Goal: Task Accomplishment & Management: Use online tool/utility

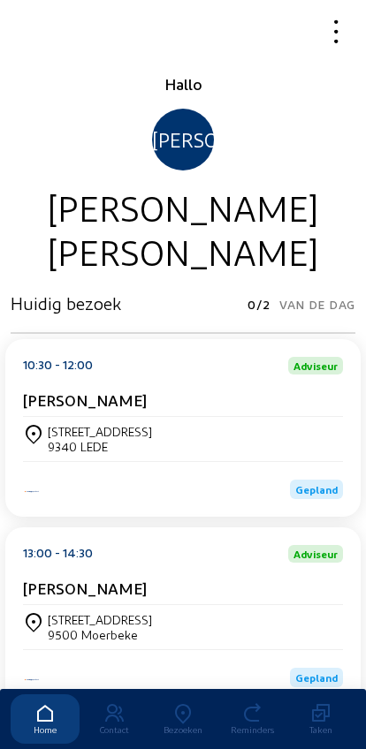
click at [176, 703] on icon at bounding box center [182, 713] width 69 height 21
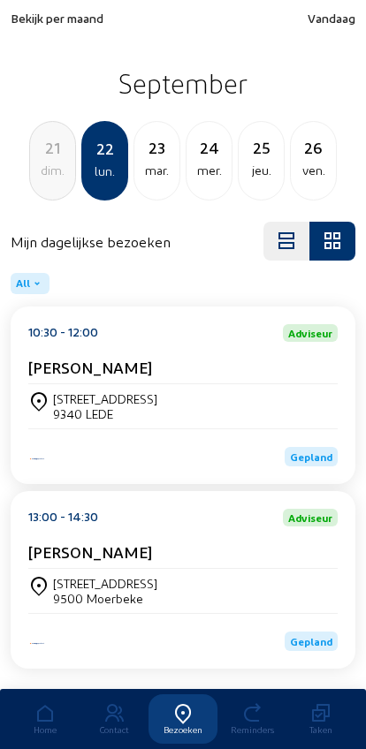
click at [35, 26] on span "Bekijk per maand" at bounding box center [57, 18] width 93 height 15
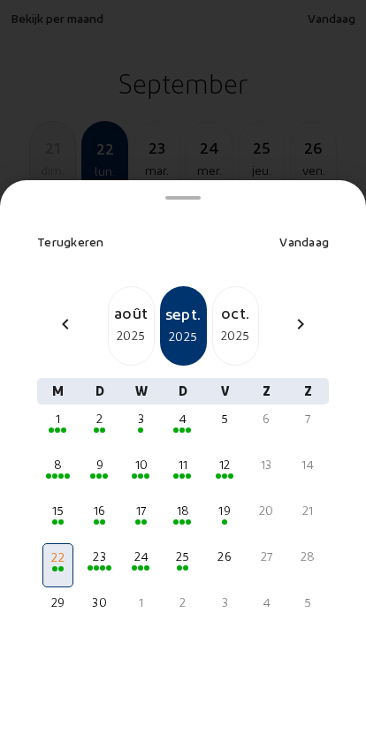
click at [121, 300] on div "août" at bounding box center [131, 312] width 45 height 25
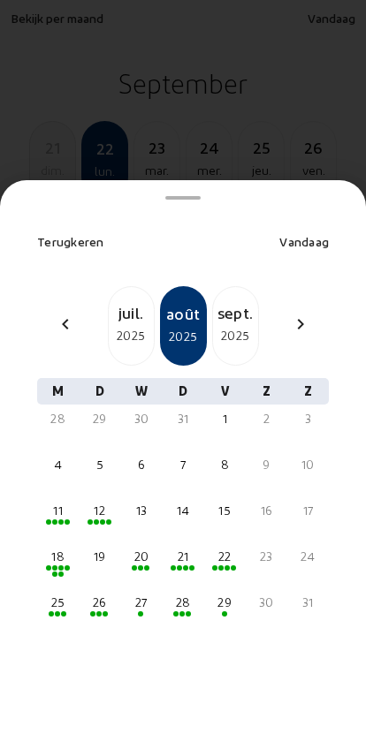
click at [97, 594] on div "26" at bounding box center [99, 603] width 27 height 18
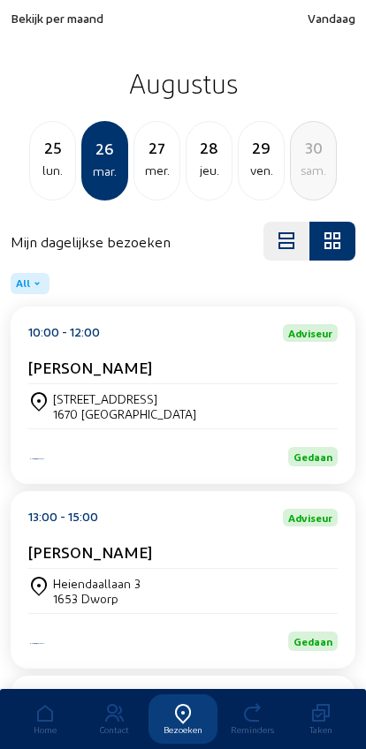
click at [87, 561] on cam-card-title "[PERSON_NAME]" at bounding box center [90, 551] width 124 height 19
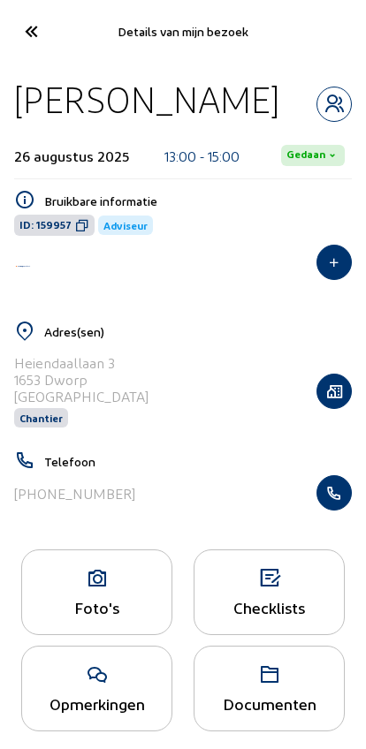
click at [340, 499] on icon "button" at bounding box center [334, 493] width 34 height 18
click at [340, 498] on icon "button" at bounding box center [334, 493] width 34 height 18
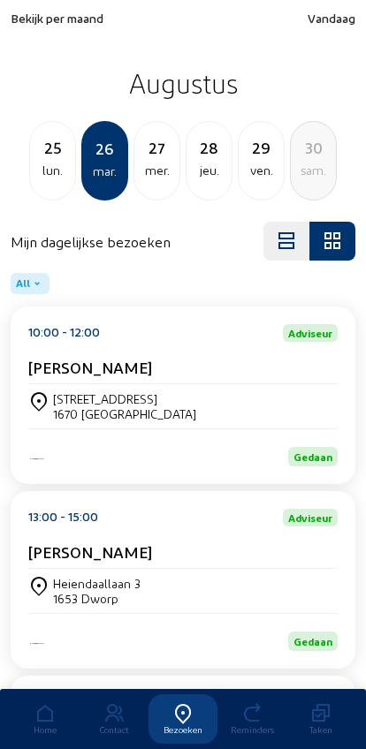
click at [23, 25] on span "Bekijk per maand" at bounding box center [57, 18] width 93 height 15
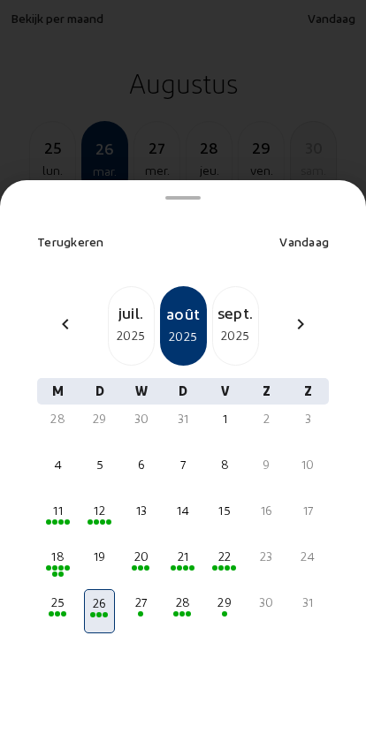
click at [68, 314] on mat-icon "chevron_left" at bounding box center [65, 324] width 21 height 21
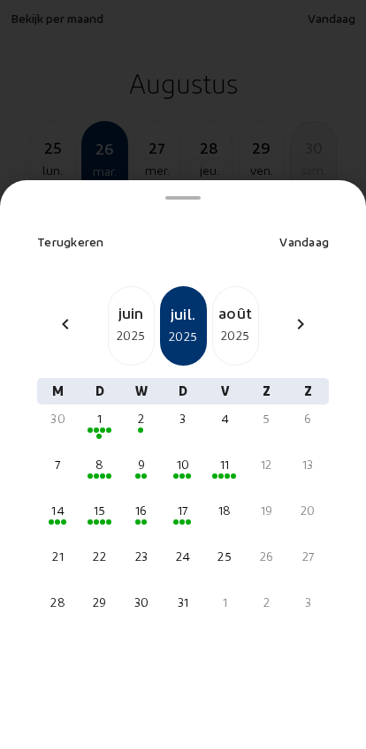
click at [68, 314] on mat-icon "chevron_left" at bounding box center [65, 324] width 21 height 21
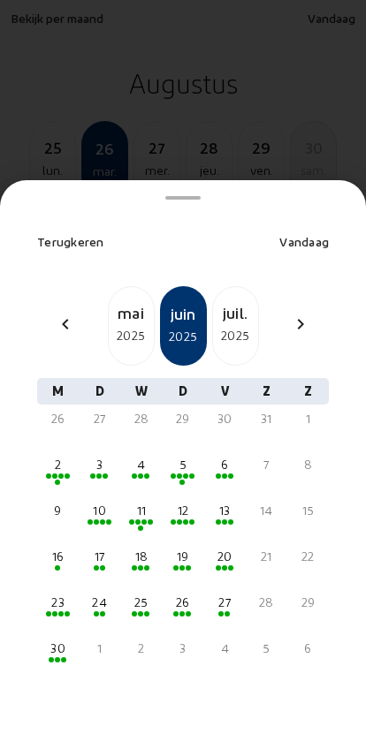
click at [219, 451] on div "6" at bounding box center [224, 473] width 31 height 44
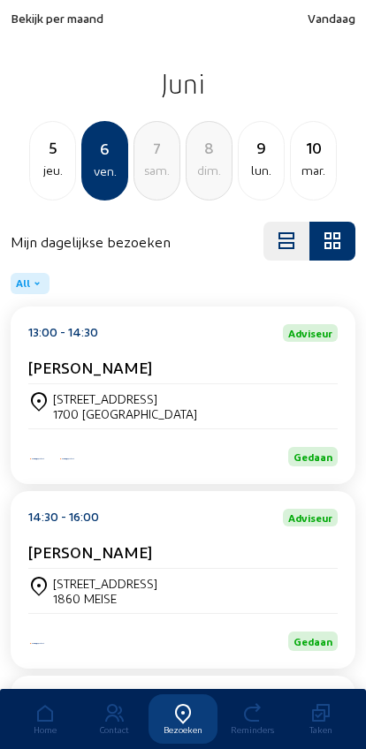
click at [78, 569] on div "[PERSON_NAME]" at bounding box center [182, 555] width 309 height 26
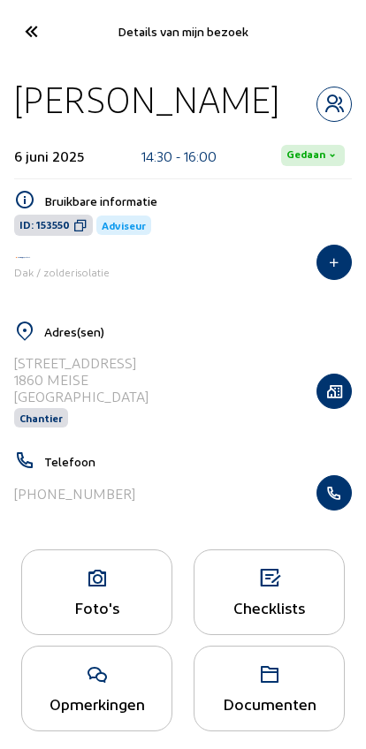
click at [335, 495] on icon "button" at bounding box center [334, 493] width 34 height 18
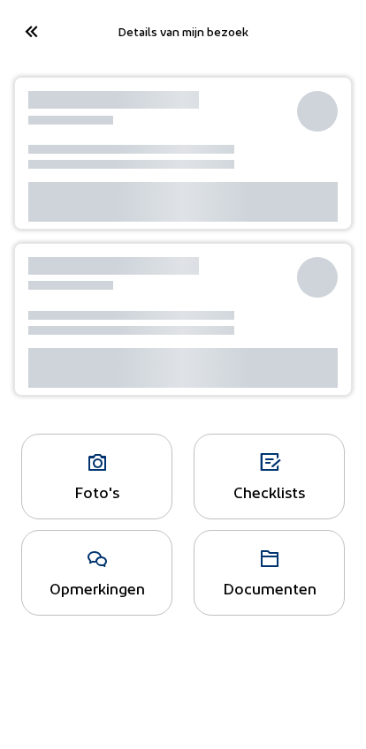
click at [28, 28] on icon at bounding box center [30, 31] width 29 height 31
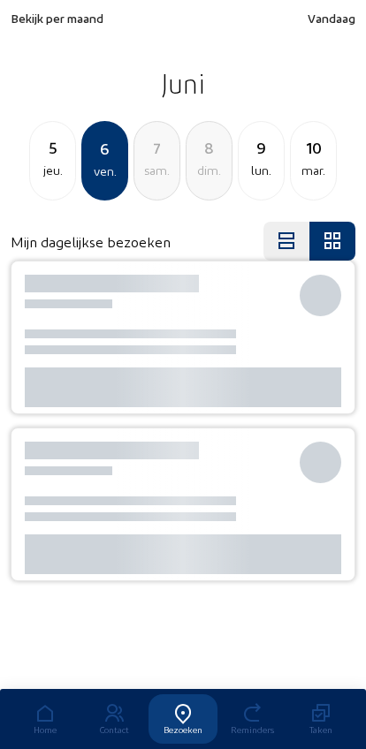
click at [307, 174] on div "mar." at bounding box center [313, 170] width 45 height 21
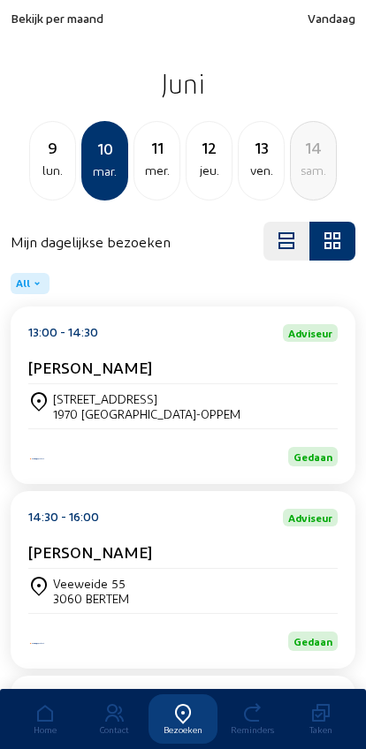
click at [250, 170] on div "ven." at bounding box center [260, 170] width 45 height 21
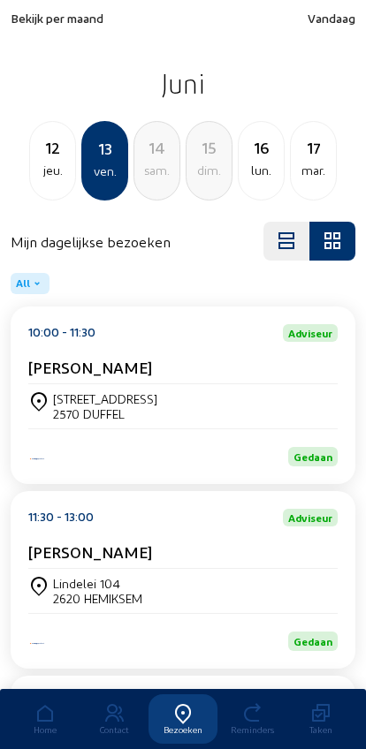
click at [304, 167] on div "mar." at bounding box center [313, 170] width 45 height 21
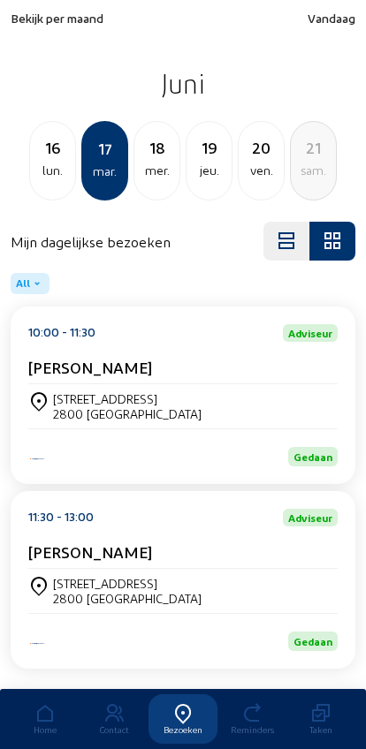
click at [150, 142] on div "18" at bounding box center [156, 147] width 45 height 25
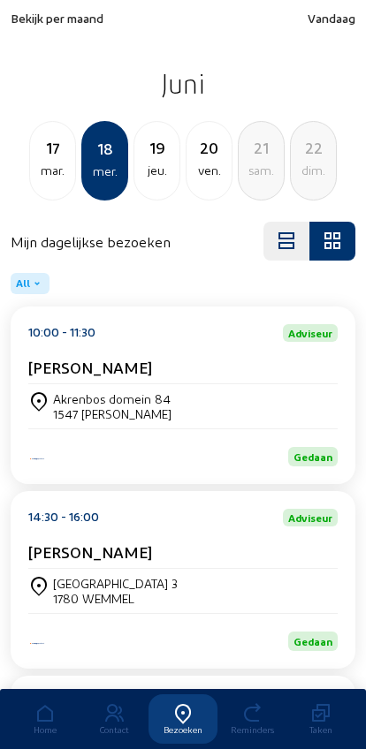
click at [159, 156] on div "19" at bounding box center [156, 147] width 45 height 25
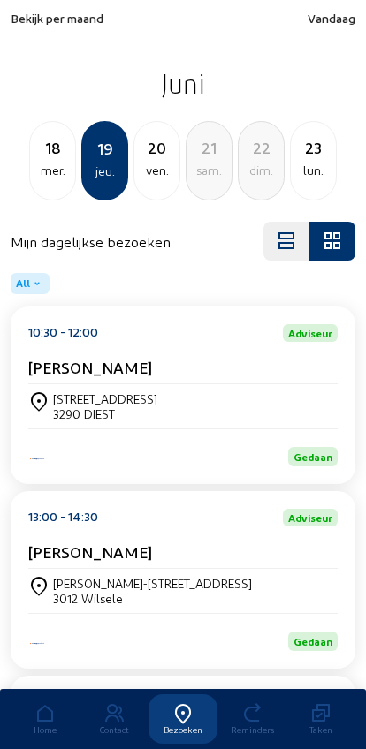
click at [36, 157] on div "18" at bounding box center [52, 147] width 45 height 25
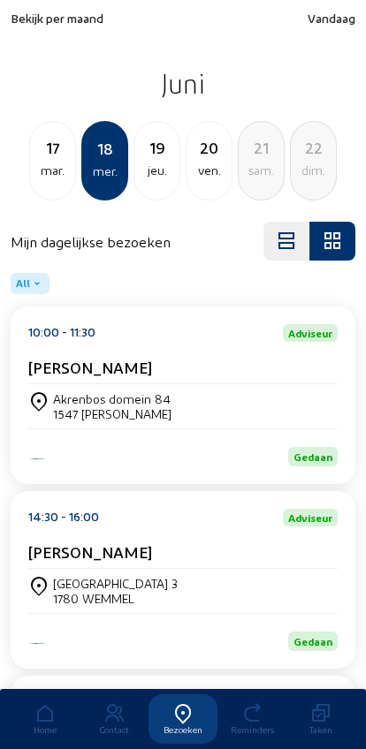
click at [42, 160] on div "17" at bounding box center [52, 147] width 45 height 25
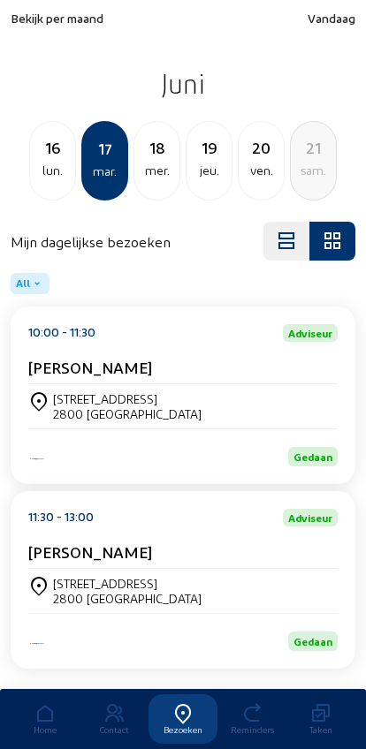
scroll to position [49, 0]
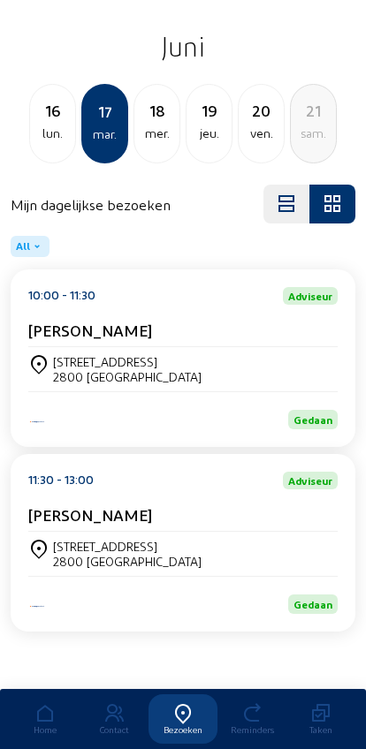
click at [44, 123] on div "lun." at bounding box center [52, 133] width 45 height 21
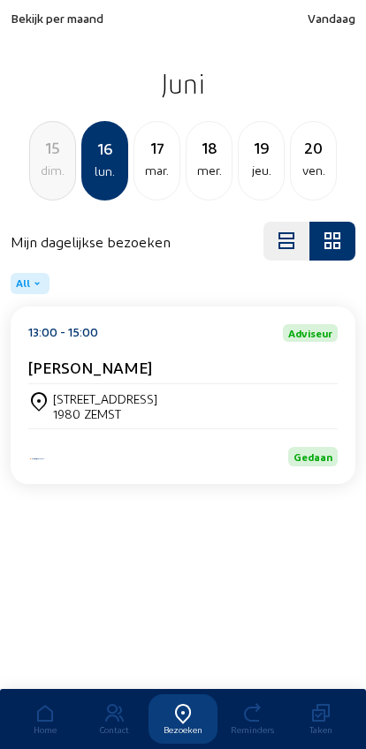
click at [54, 155] on div "15" at bounding box center [52, 147] width 45 height 25
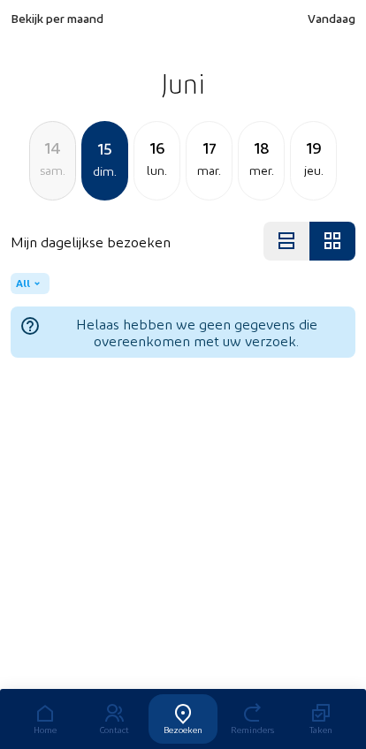
click at [48, 167] on div "sam." at bounding box center [52, 170] width 45 height 21
click at [43, 163] on div "ven." at bounding box center [52, 170] width 45 height 21
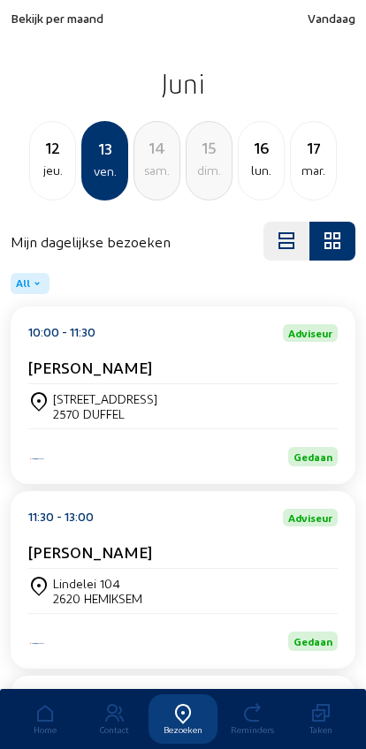
click at [34, 24] on span "Bekijk per maand" at bounding box center [57, 18] width 93 height 15
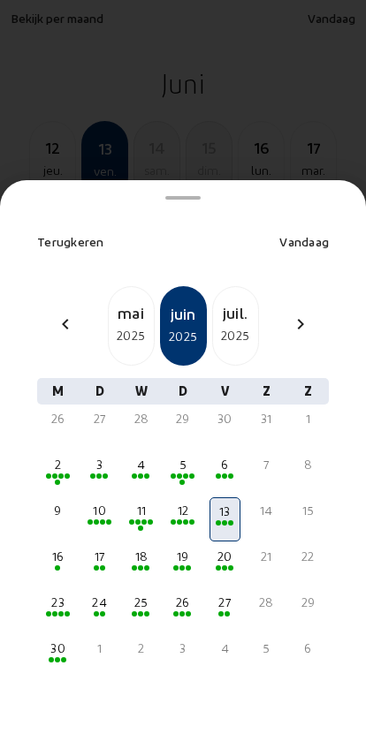
click at [291, 314] on mat-icon "chevron_right" at bounding box center [300, 324] width 21 height 21
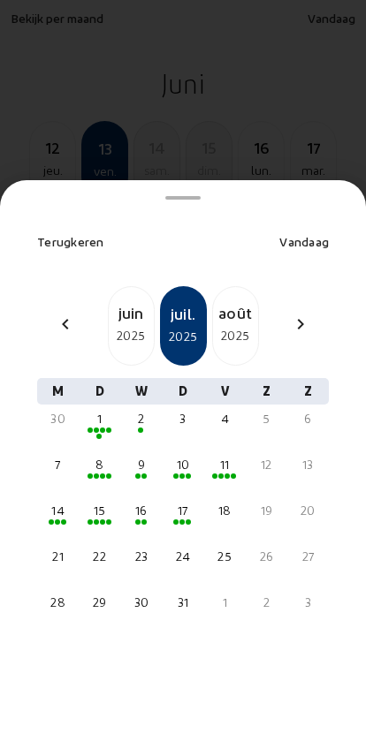
click at [308, 314] on mat-icon "chevron_right" at bounding box center [300, 324] width 21 height 21
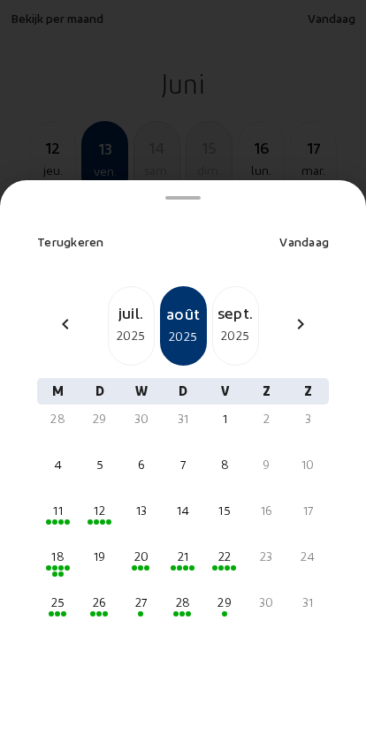
click at [224, 300] on div "sept." at bounding box center [235, 312] width 45 height 25
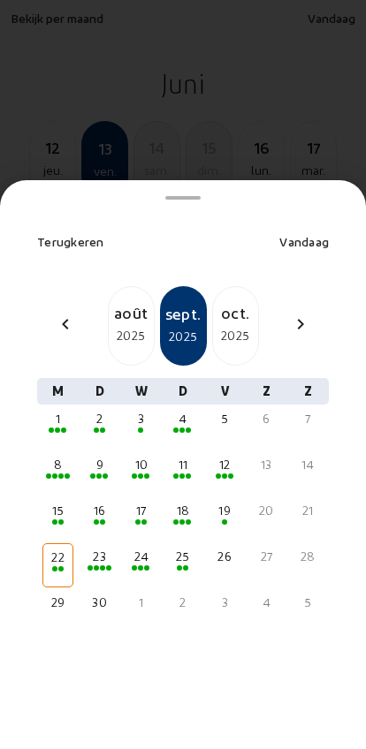
click at [186, 473] on span at bounding box center [187, 475] width 5 height 5
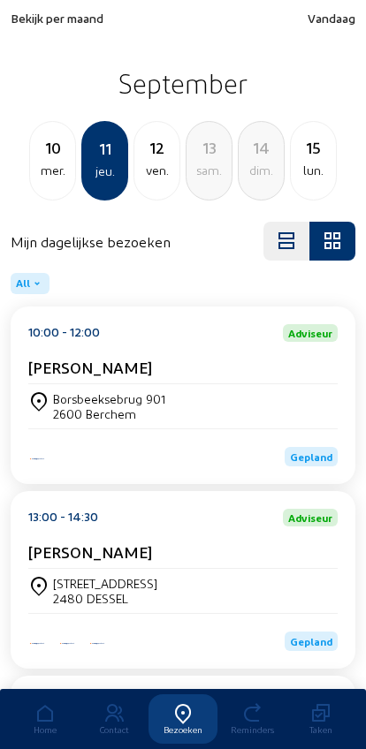
click at [236, 585] on div "Heegstraat 11 2480 DESSEL" at bounding box center [182, 591] width 309 height 30
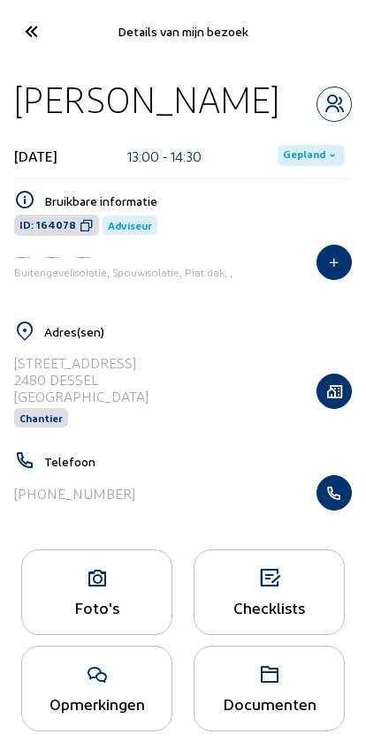
click at [334, 502] on icon "button" at bounding box center [334, 493] width 34 height 18
